Goal: Find specific page/section: Find specific page/section

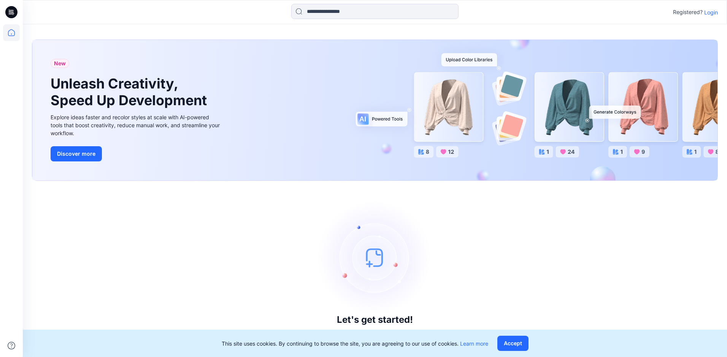
click at [711, 18] on div "Registered? Login" at bounding box center [375, 12] width 704 height 17
click at [711, 14] on p "Login" at bounding box center [711, 12] width 14 height 8
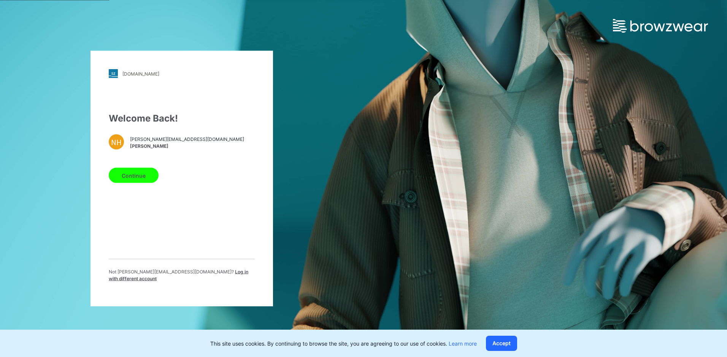
click at [146, 174] on button "Continue" at bounding box center [134, 175] width 50 height 15
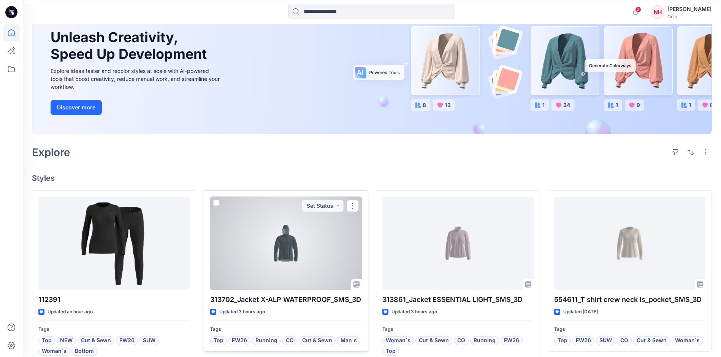
scroll to position [76, 0]
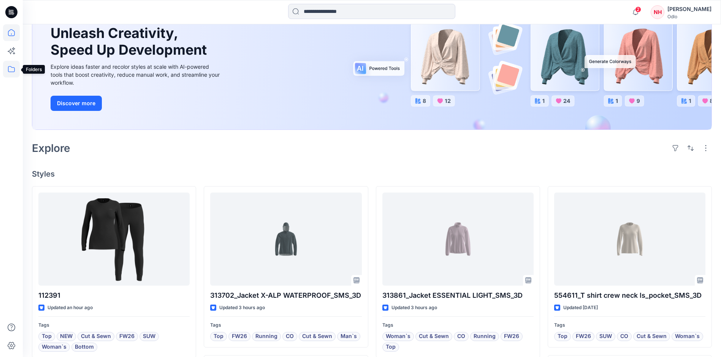
click at [14, 68] on icon at bounding box center [11, 69] width 17 height 17
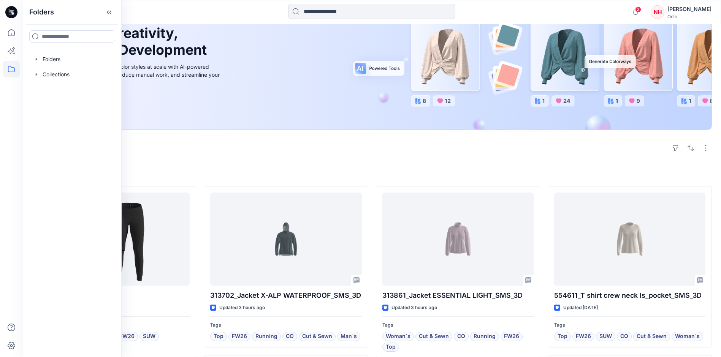
click at [272, 155] on div "Explore" at bounding box center [372, 148] width 680 height 18
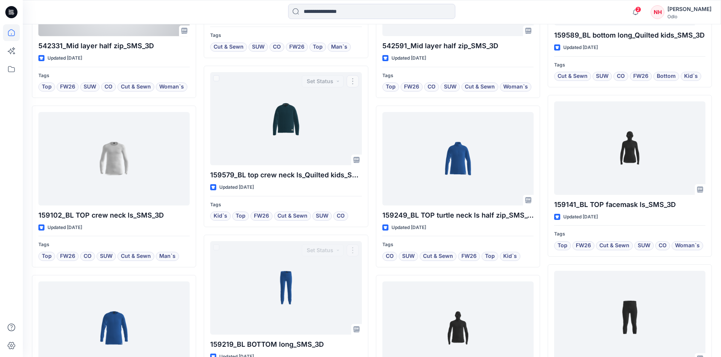
scroll to position [591, 0]
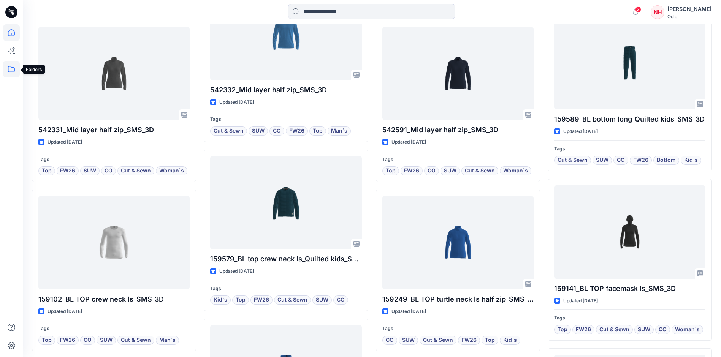
click at [15, 66] on icon at bounding box center [11, 69] width 17 height 17
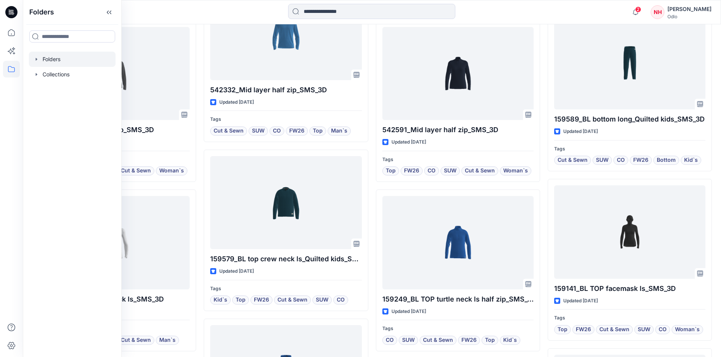
click at [63, 62] on div at bounding box center [72, 59] width 87 height 15
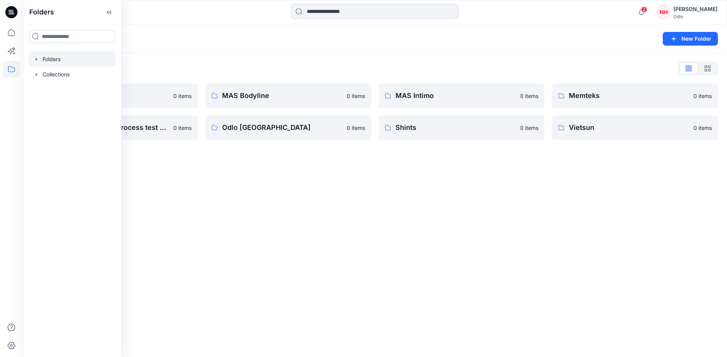
click at [262, 176] on div "Folders New Folder Folders List Gennex, Tayeh 0 items New design-pattern proces…" at bounding box center [375, 190] width 704 height 333
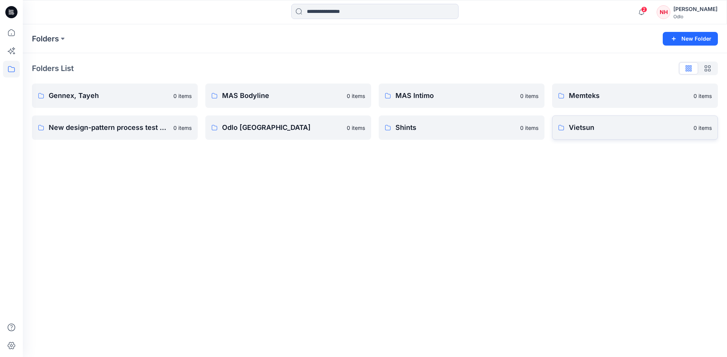
click at [620, 129] on p "Vietsun" at bounding box center [629, 127] width 120 height 11
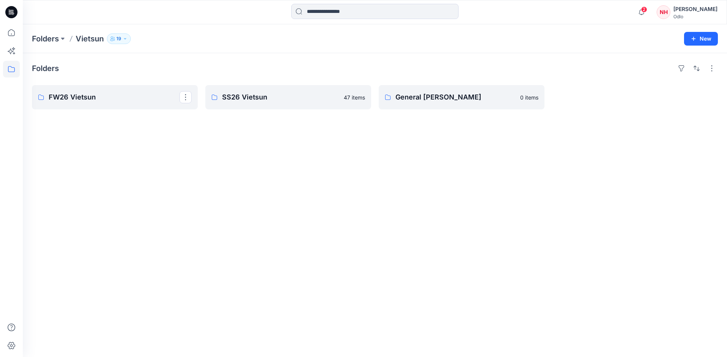
click at [116, 92] on p "FW26 Vietsun" at bounding box center [114, 97] width 131 height 11
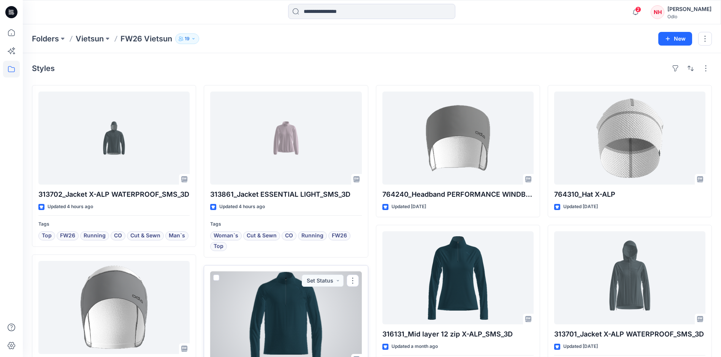
scroll to position [76, 0]
